Goal: Task Accomplishment & Management: Manage account settings

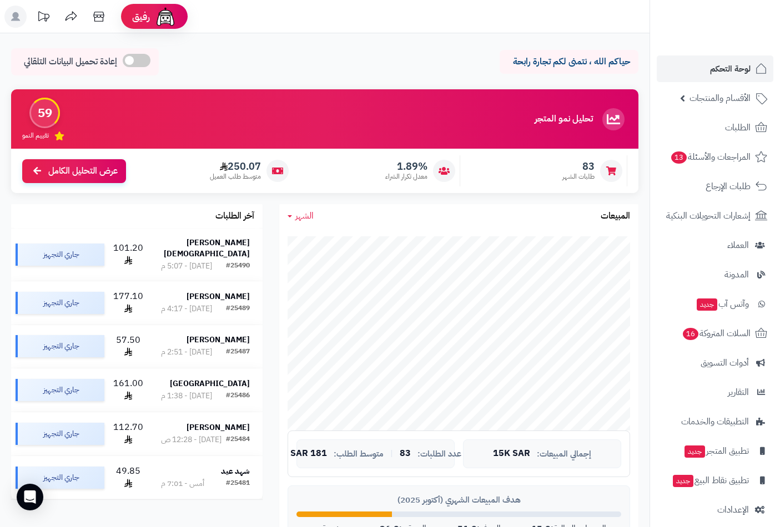
scroll to position [526, 0]
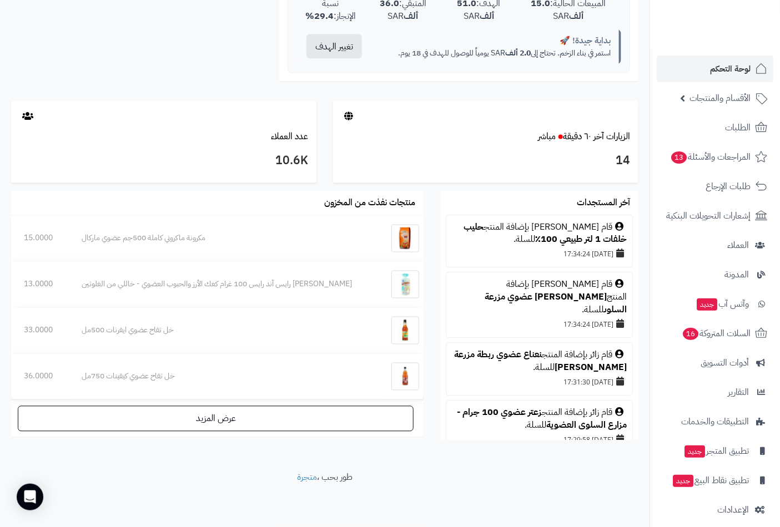
click at [745, 70] on span "لوحة التحكم" at bounding box center [730, 69] width 41 height 16
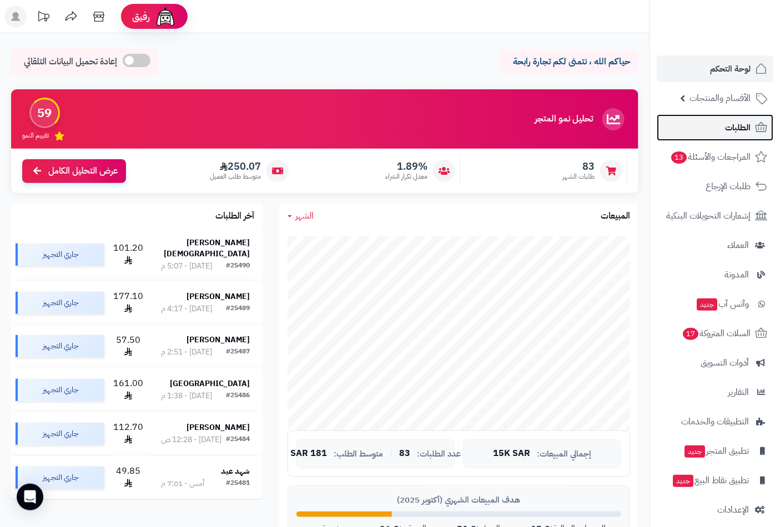
click at [735, 125] on span "الطلبات" at bounding box center [738, 128] width 26 height 16
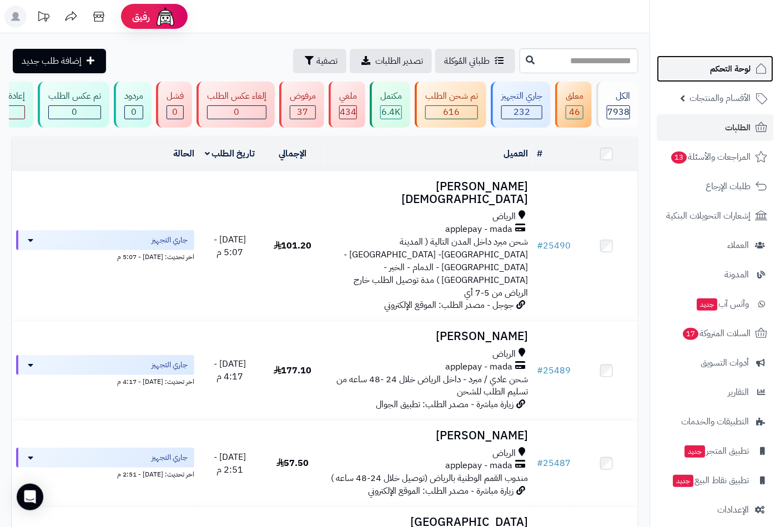
click at [723, 64] on span "لوحة التحكم" at bounding box center [730, 69] width 41 height 16
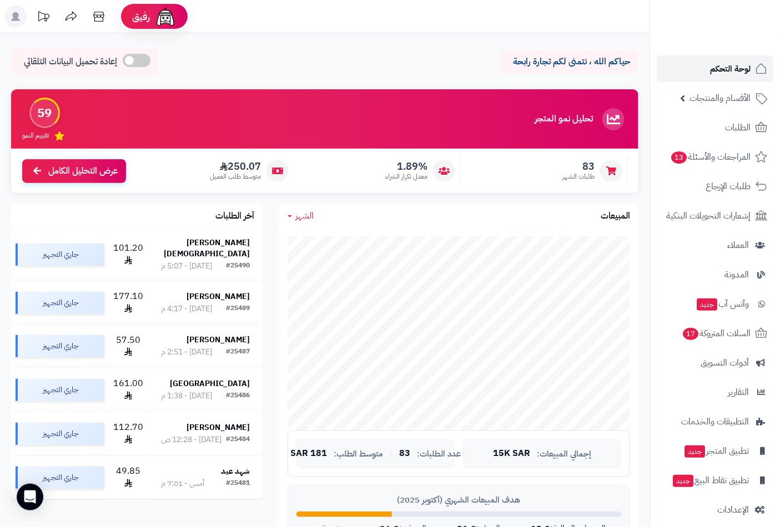
click at [730, 67] on span "لوحة التحكم" at bounding box center [730, 69] width 41 height 16
click at [706, 102] on span "الأقسام والمنتجات" at bounding box center [719, 98] width 61 height 16
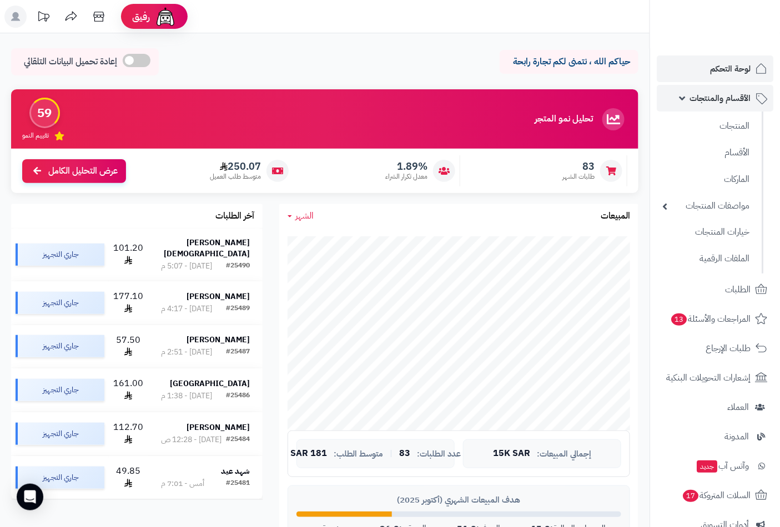
click at [705, 93] on span "الأقسام والمنتجات" at bounding box center [719, 98] width 61 height 16
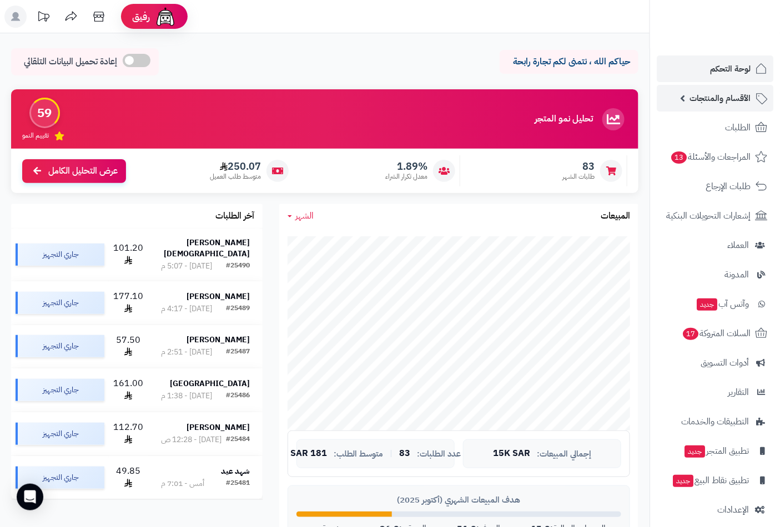
click at [728, 100] on span "الأقسام والمنتجات" at bounding box center [719, 98] width 61 height 16
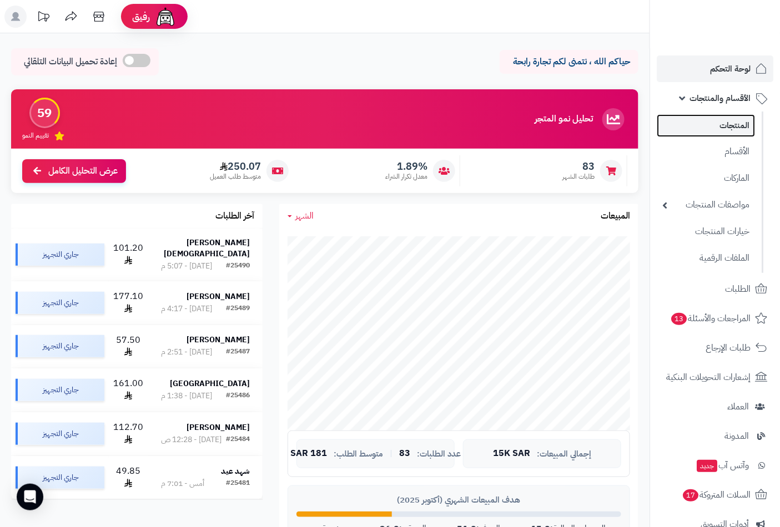
click at [732, 127] on link "المنتجات" at bounding box center [706, 125] width 98 height 23
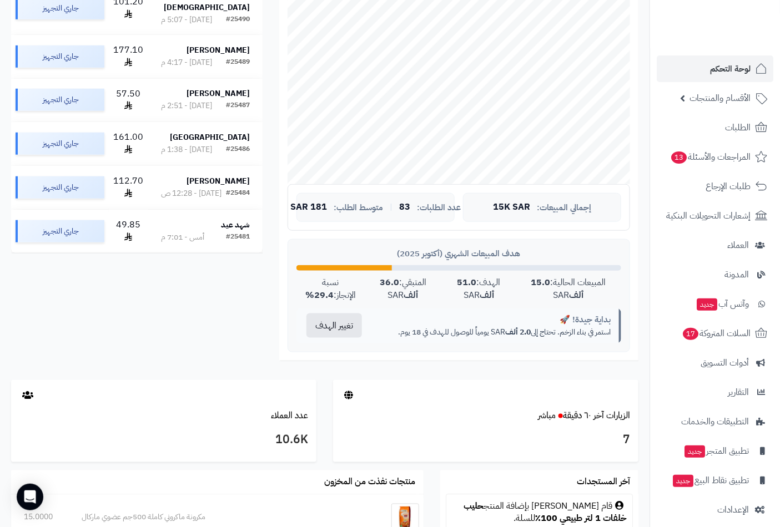
scroll to position [493, 0]
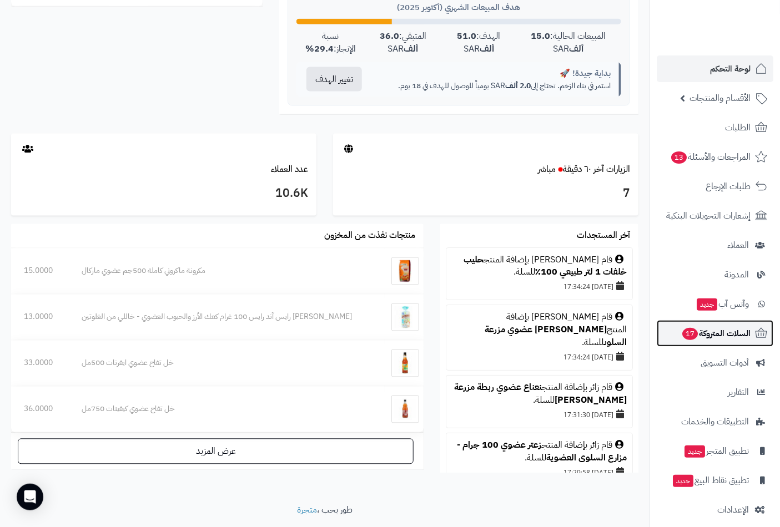
click at [697, 337] on span "السلات المتروكة 17" at bounding box center [715, 334] width 69 height 16
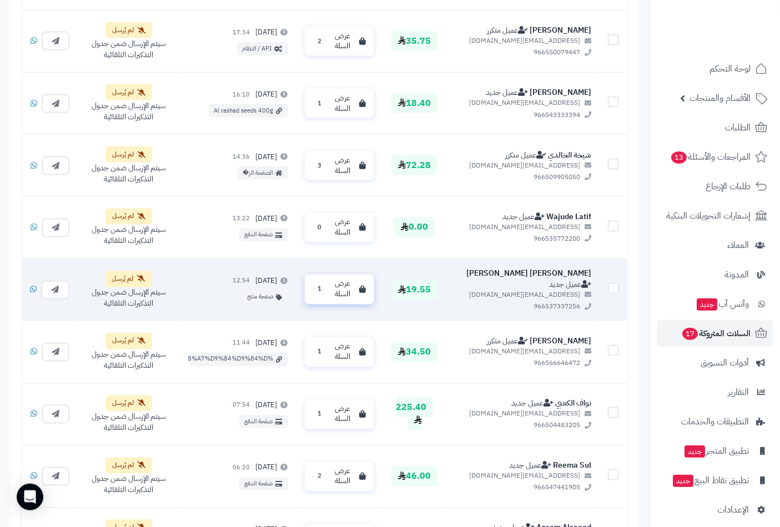
scroll to position [617, 0]
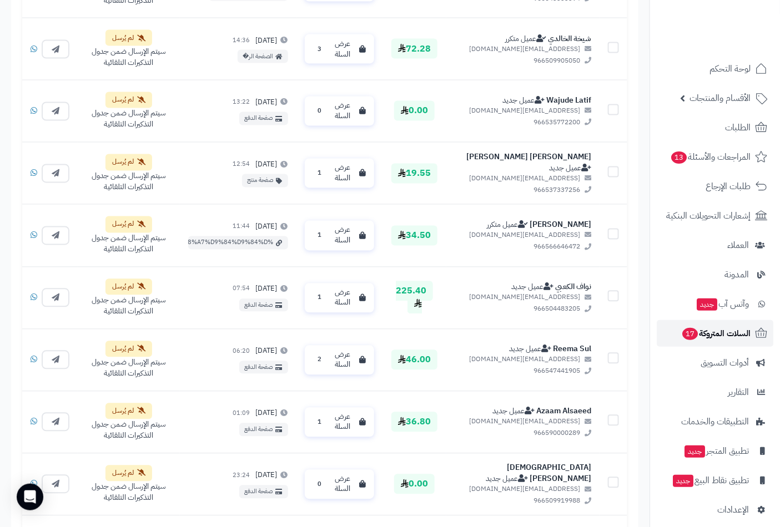
click at [706, 330] on span "السلات المتروكة 17" at bounding box center [715, 334] width 69 height 16
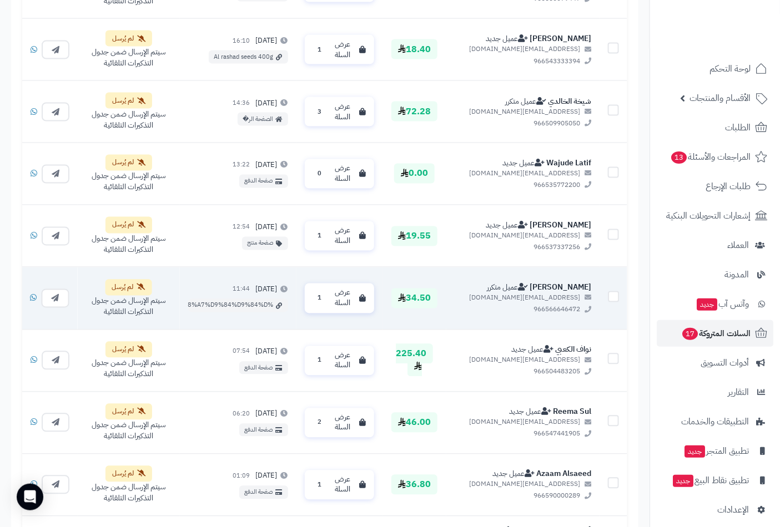
scroll to position [555, 0]
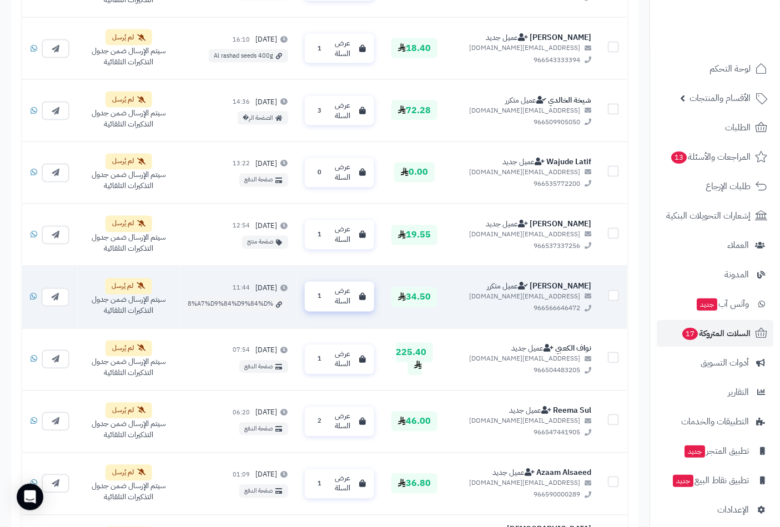
click at [355, 299] on span "عرض السلة" at bounding box center [343, 296] width 24 height 21
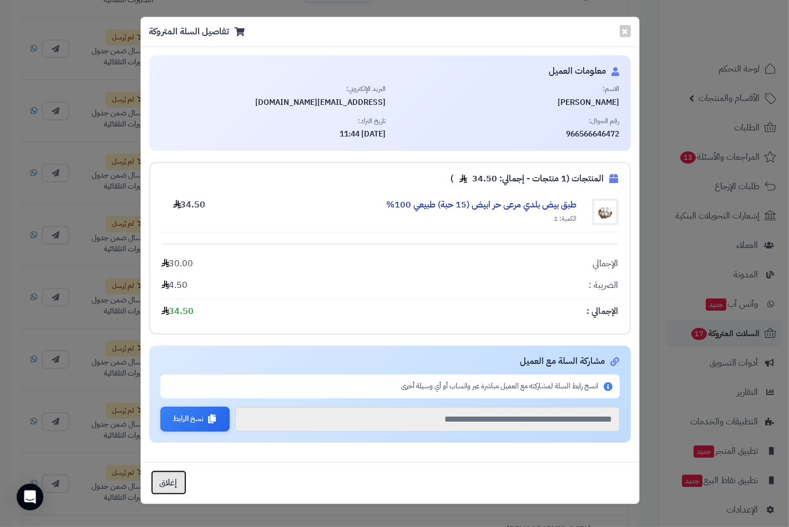
click at [170, 486] on button "إغلاق" at bounding box center [169, 483] width 36 height 24
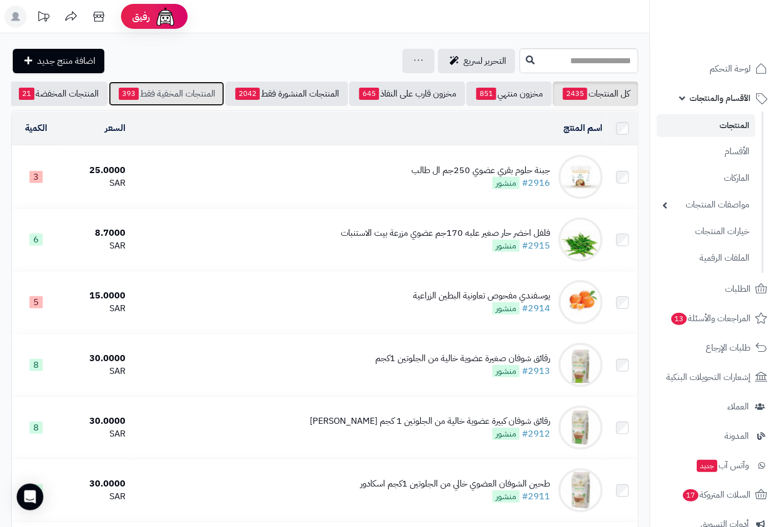
drag, startPoint x: 169, startPoint y: 104, endPoint x: 168, endPoint y: 111, distance: 6.8
click at [169, 106] on div "كل المنتجات 2435 مخزون منتهي 851 مخزون قارب على النفاذ 645 المنتجات المنشورة فق…" at bounding box center [324, 94] width 627 height 24
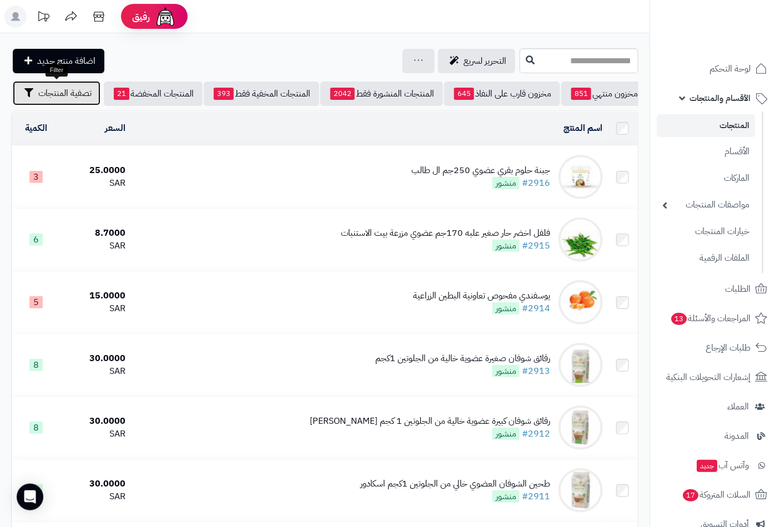
click at [64, 92] on span "تصفية المنتجات" at bounding box center [64, 93] width 53 height 13
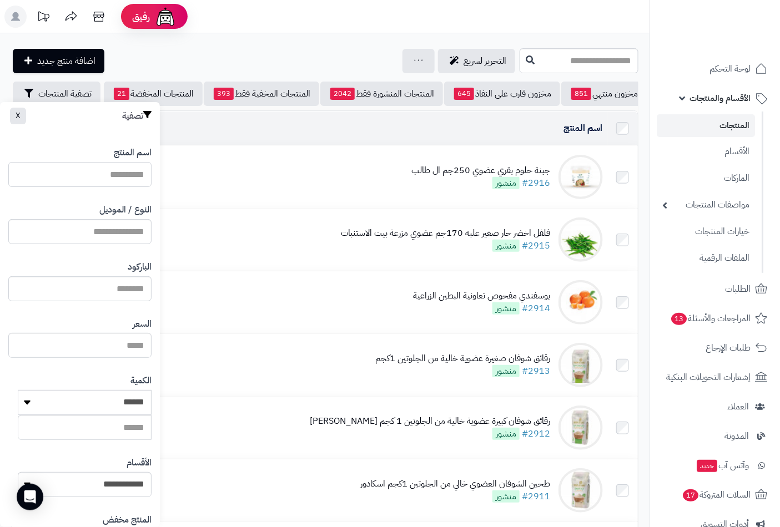
click at [97, 185] on input "اسم المنتج" at bounding box center [79, 174] width 143 height 25
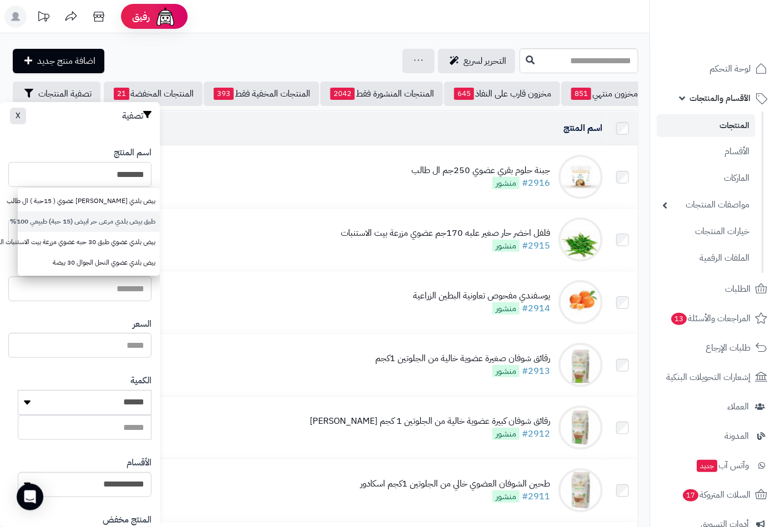
type input "********"
click at [94, 223] on link "طبق بيض بلدي مرعى حر ابيض (15 حبة) طبيعي 100%" at bounding box center [89, 221] width 142 height 21
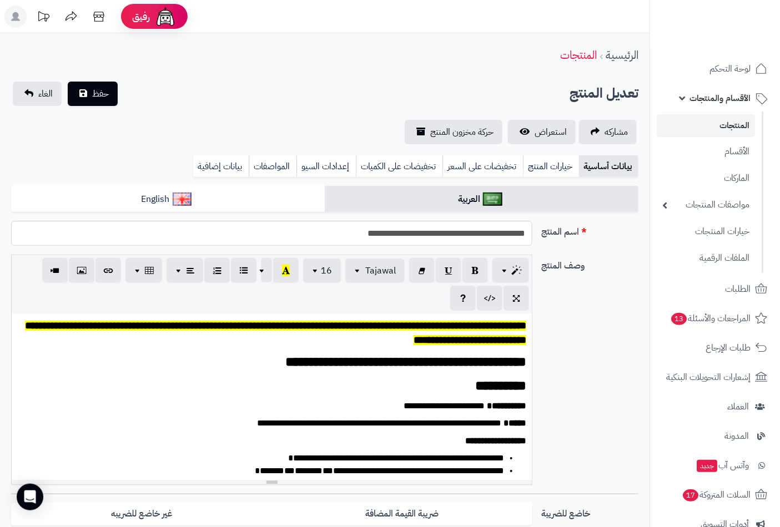
scroll to position [65, 0]
click at [472, 168] on link "تخفيضات على السعر" at bounding box center [482, 166] width 80 height 22
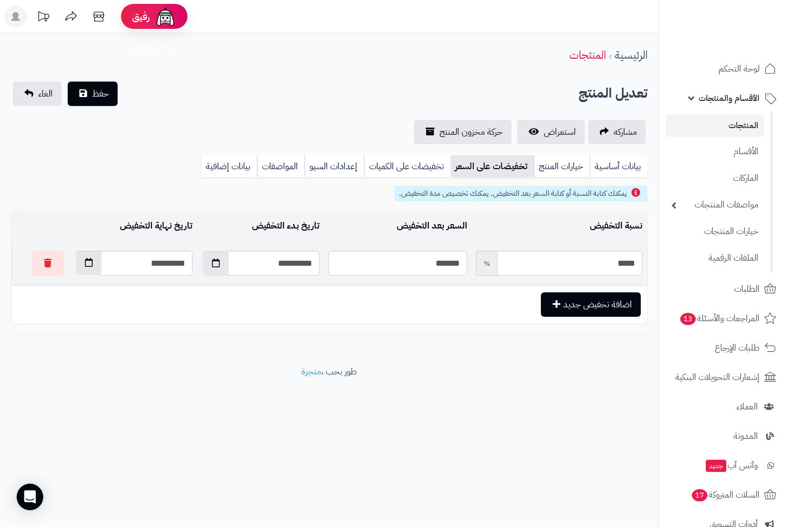
click at [76, 256] on button "button" at bounding box center [89, 263] width 26 height 24
click at [74, 369] on td "25" at bounding box center [70, 373] width 20 height 17
type input "**********"
click at [234, 169] on link "بيانات إضافية" at bounding box center [229, 166] width 56 height 22
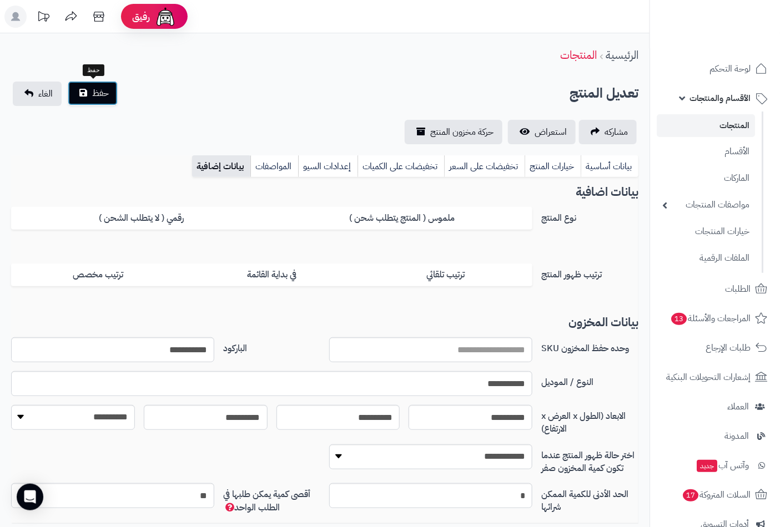
click at [95, 93] on span "حفظ" at bounding box center [100, 93] width 17 height 13
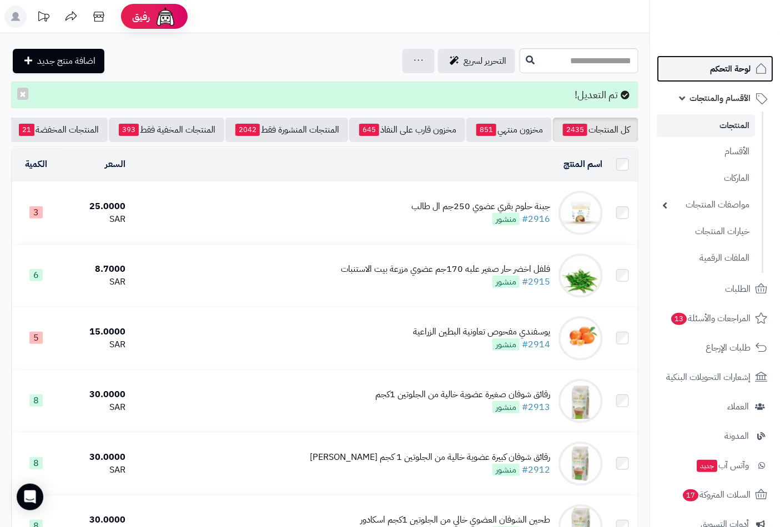
click at [734, 59] on link "لوحة التحكم" at bounding box center [715, 69] width 117 height 27
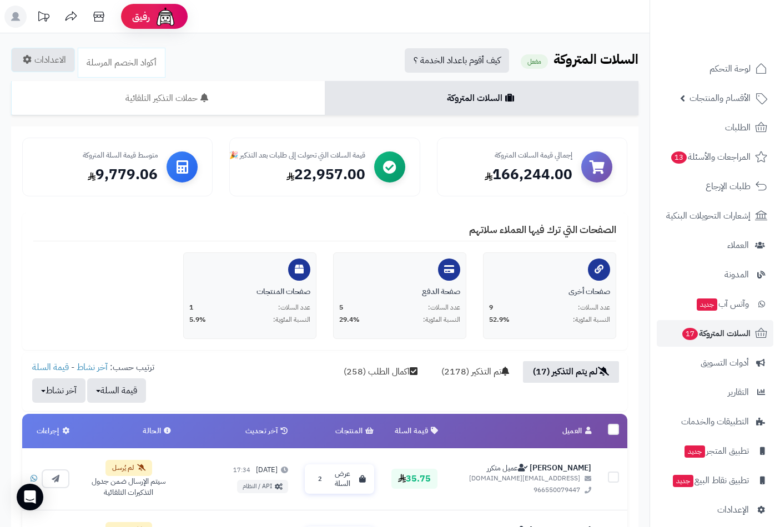
click at [735, 65] on span "لوحة التحكم" at bounding box center [729, 69] width 41 height 16
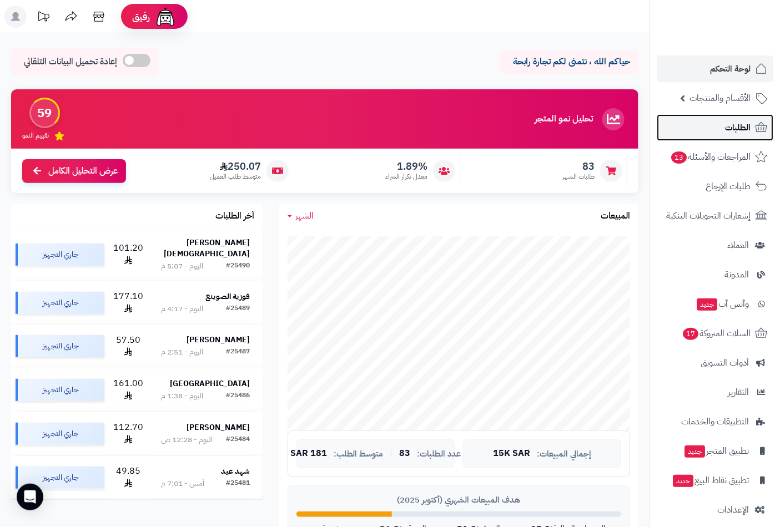
click at [737, 129] on span "الطلبات" at bounding box center [738, 128] width 26 height 16
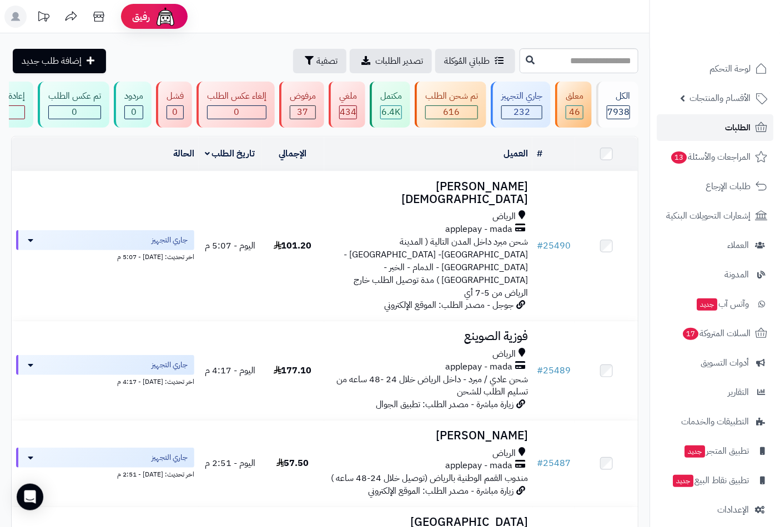
click at [739, 123] on span "الطلبات" at bounding box center [738, 128] width 26 height 16
click at [713, 65] on span "لوحة التحكم" at bounding box center [730, 69] width 41 height 16
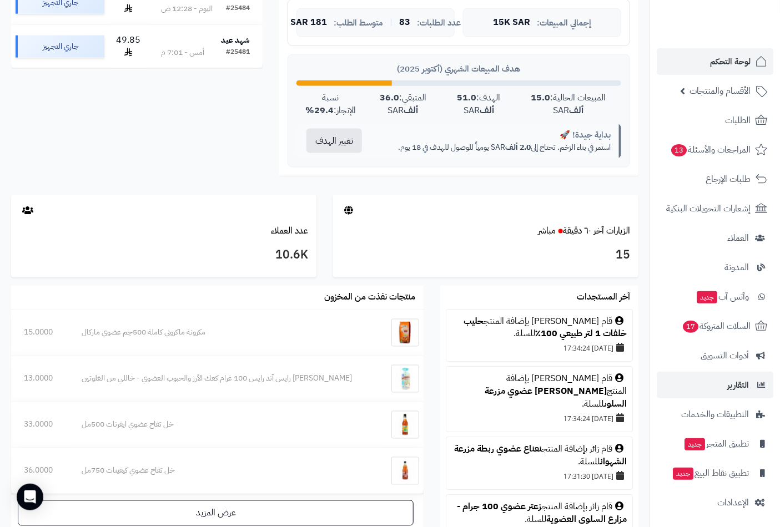
scroll to position [9, 0]
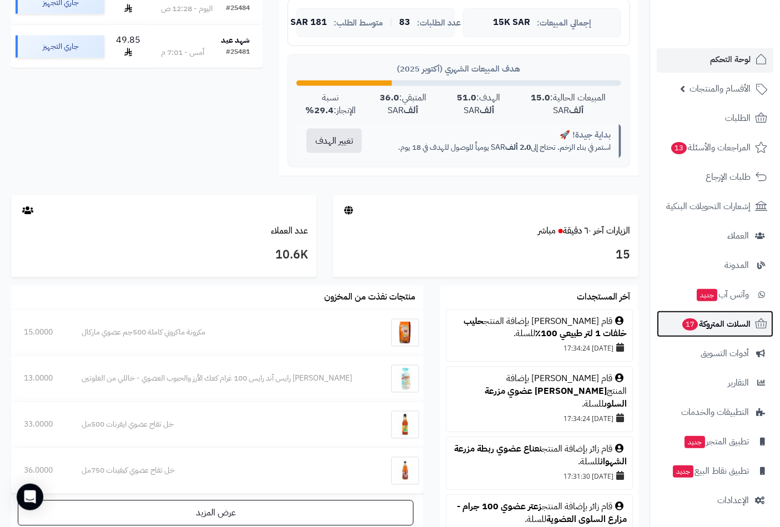
click at [707, 323] on span "السلات المتروكة 17" at bounding box center [715, 324] width 69 height 16
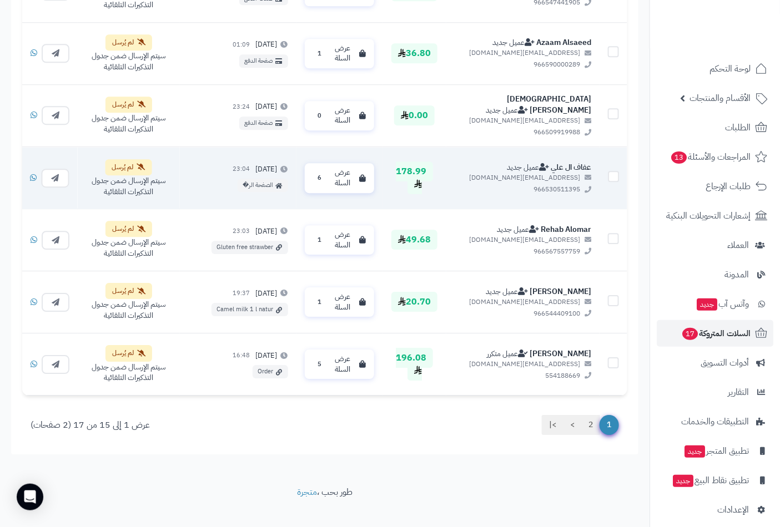
scroll to position [1001, 0]
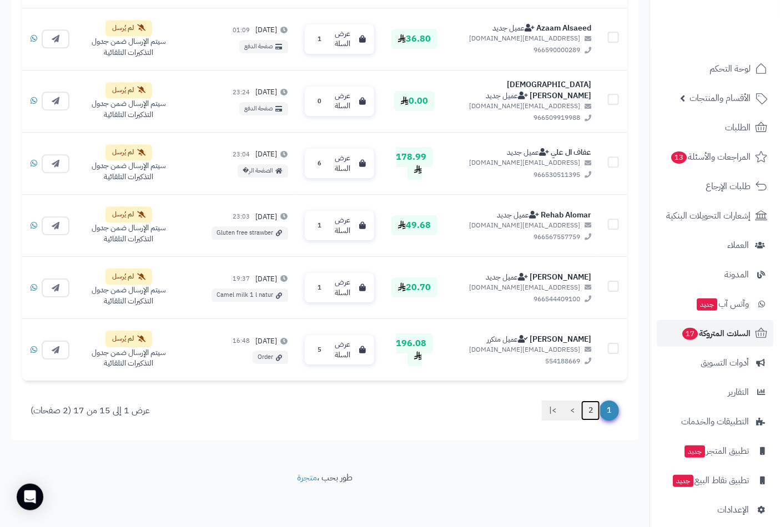
click at [594, 407] on link "2" at bounding box center [590, 411] width 19 height 20
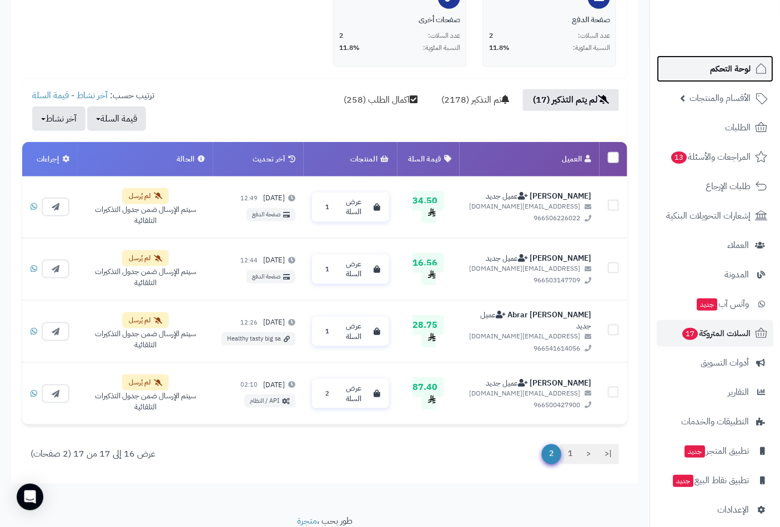
click at [740, 69] on span "لوحة التحكم" at bounding box center [730, 69] width 41 height 16
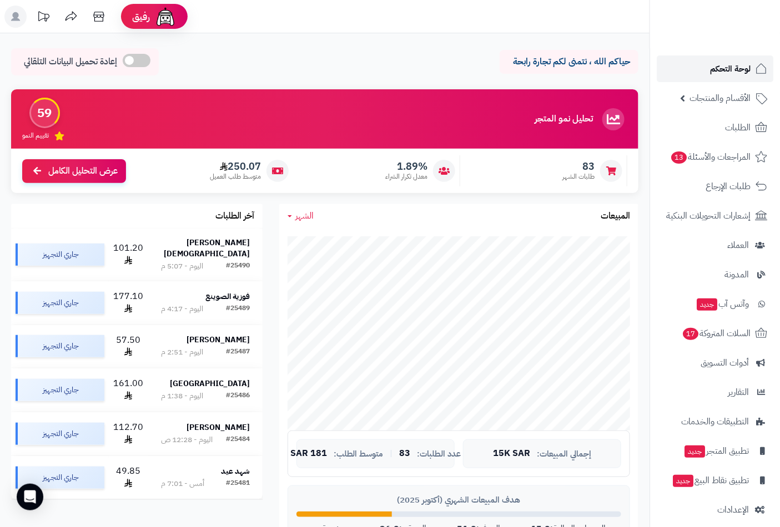
click at [725, 68] on span "لوحة التحكم" at bounding box center [730, 69] width 41 height 16
click at [729, 62] on span "لوحة التحكم" at bounding box center [730, 69] width 41 height 16
click at [723, 67] on span "لوحة التحكم" at bounding box center [730, 69] width 41 height 16
